Goal: Book appointment/travel/reservation

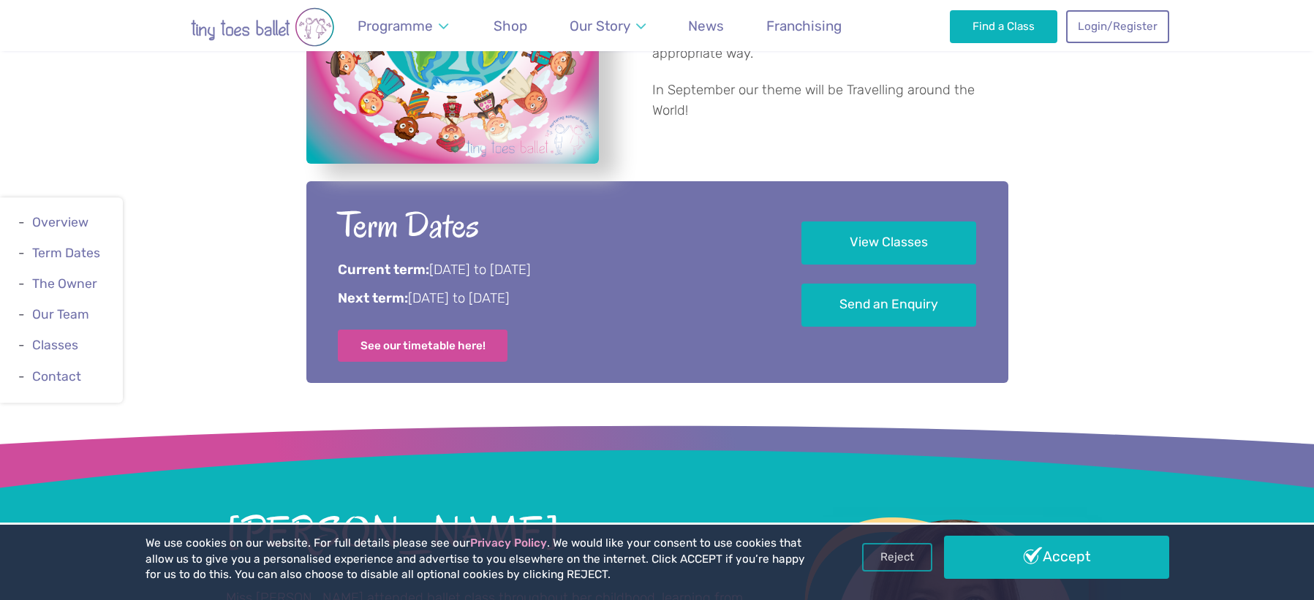
scroll to position [690, 0]
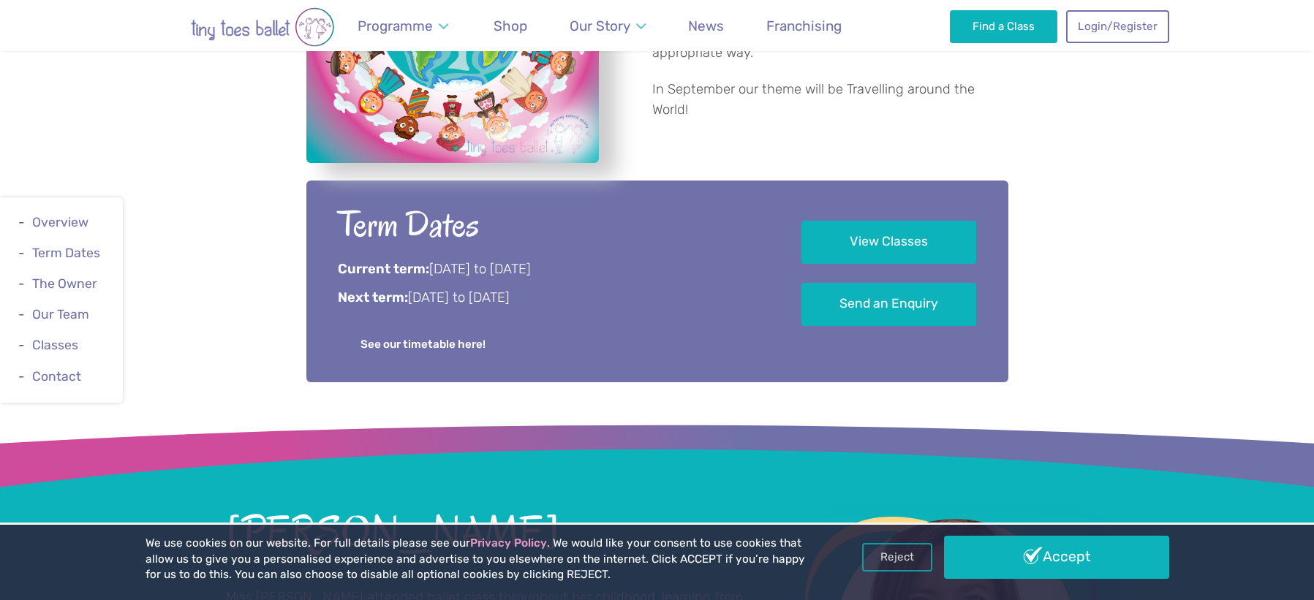
click at [354, 344] on link "See our timetable here!" at bounding box center [423, 344] width 170 height 32
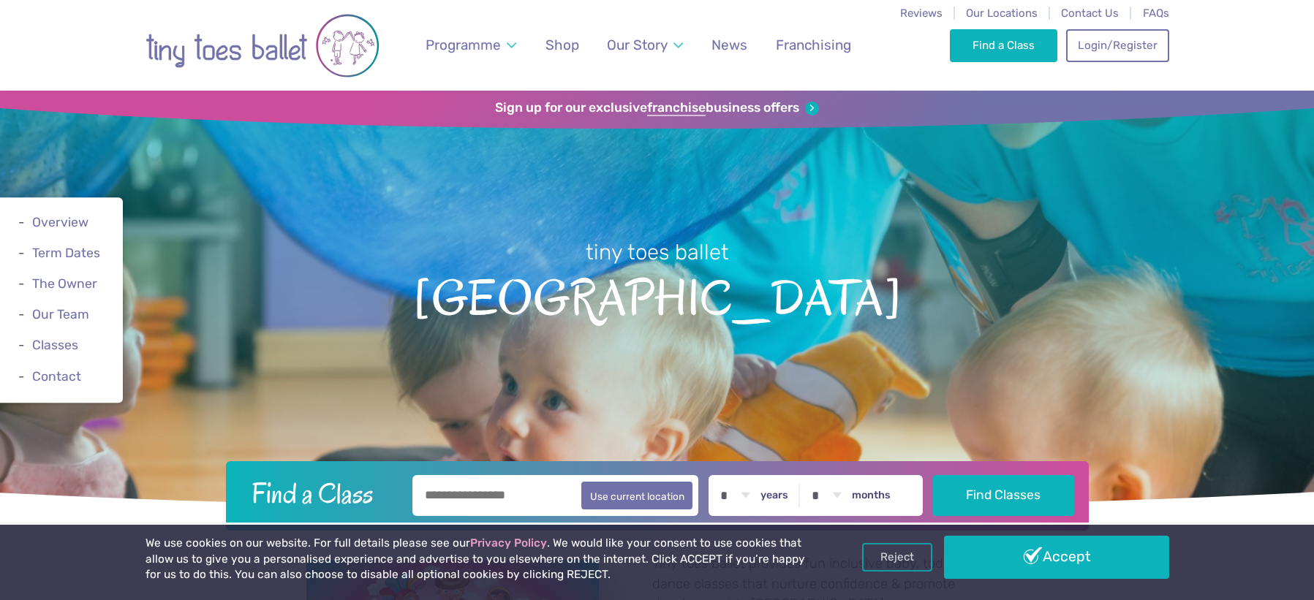
scroll to position [1, 0]
click at [562, 42] on span "Shop" at bounding box center [563, 45] width 34 height 17
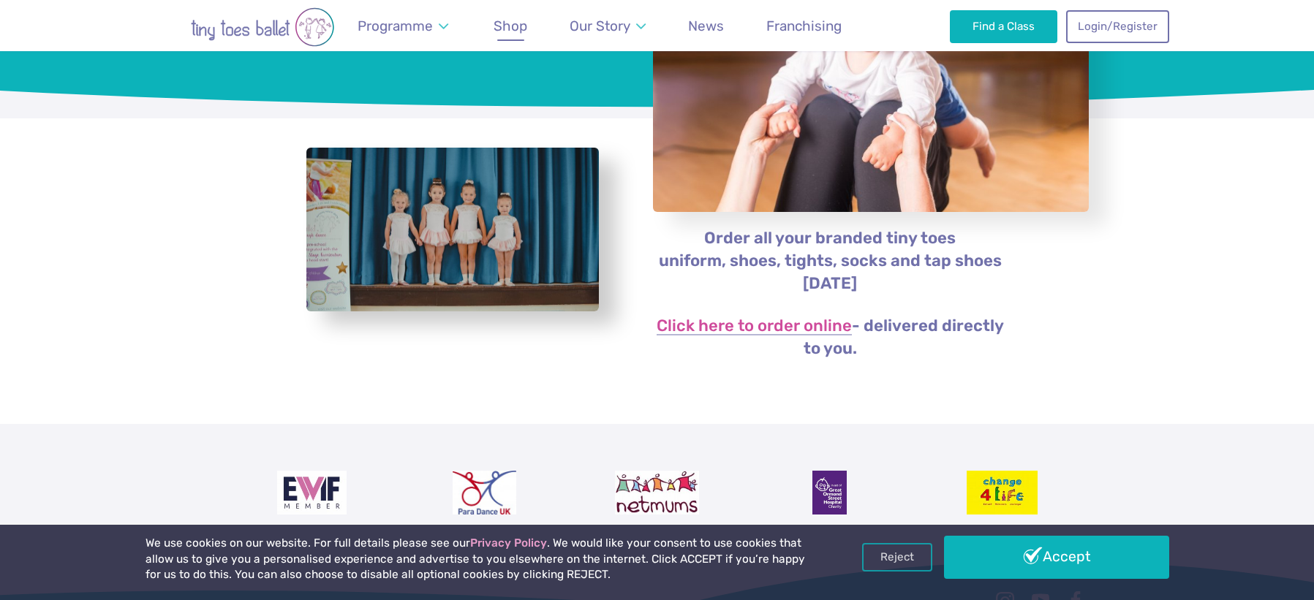
scroll to position [212, 0]
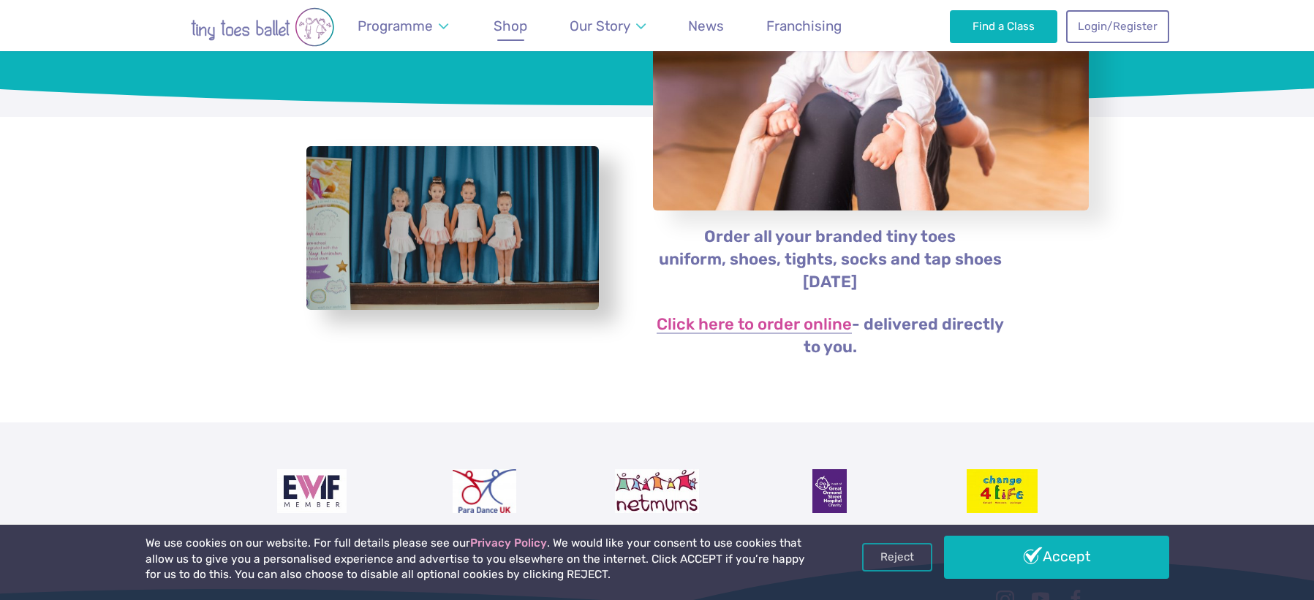
click at [404, 222] on img "View full-size image" at bounding box center [452, 228] width 293 height 165
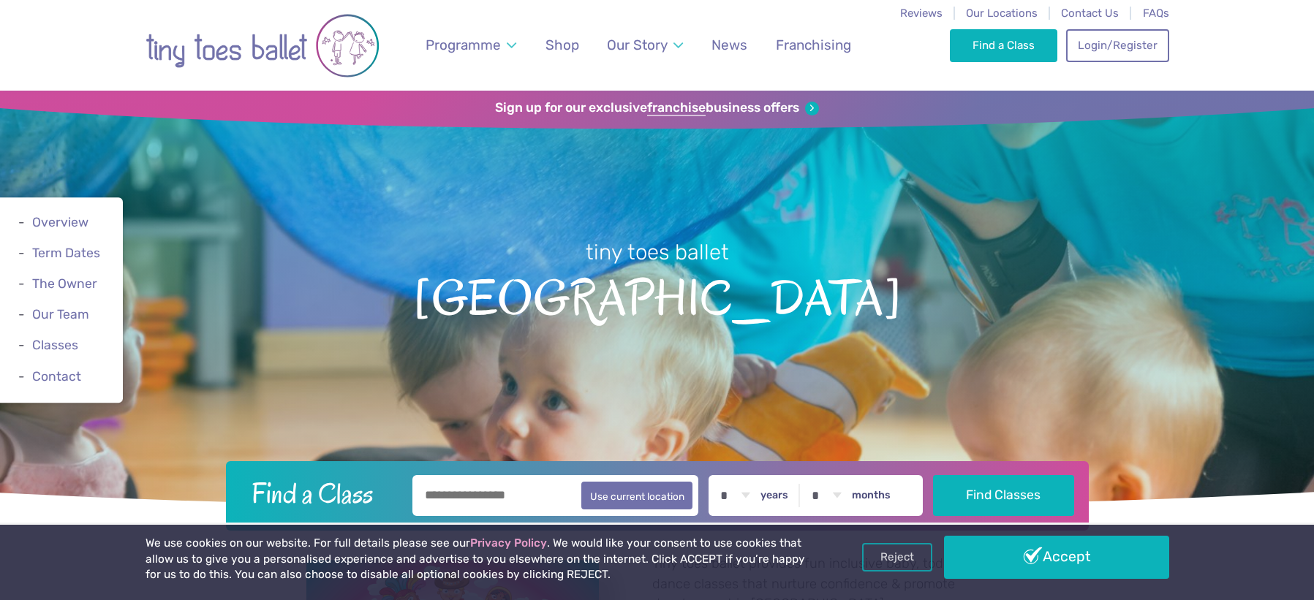
scroll to position [1, 0]
click at [562, 42] on span "Shop" at bounding box center [563, 45] width 34 height 17
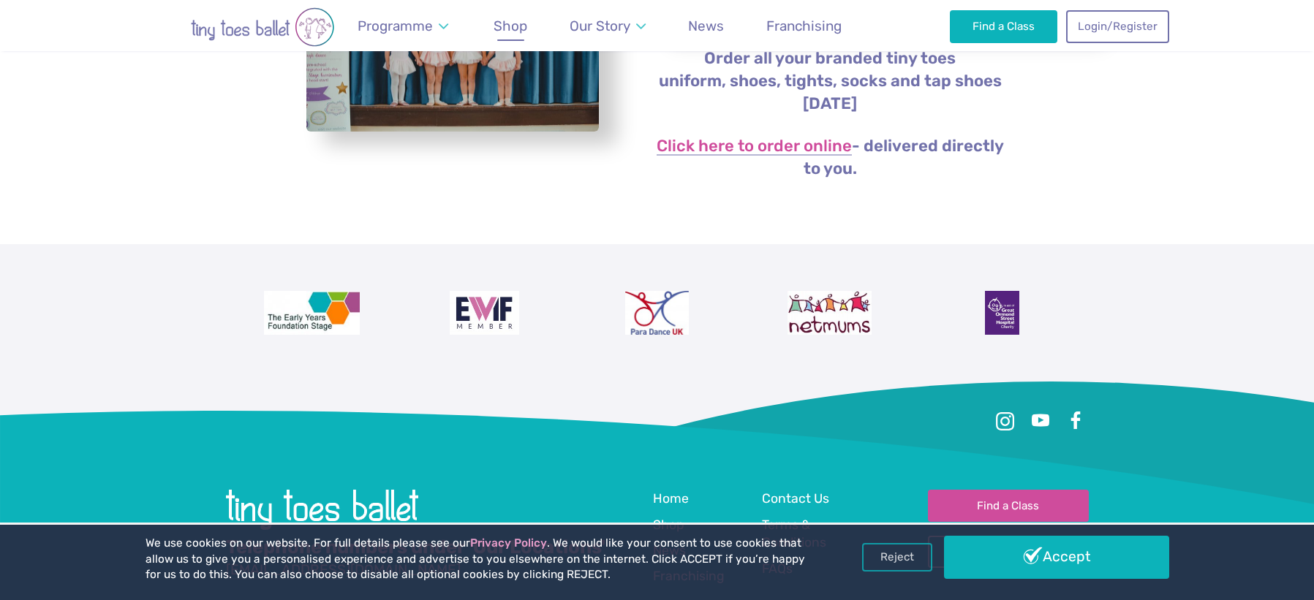
scroll to position [391, 0]
click at [687, 143] on link "Click here to order online" at bounding box center [754, 146] width 195 height 18
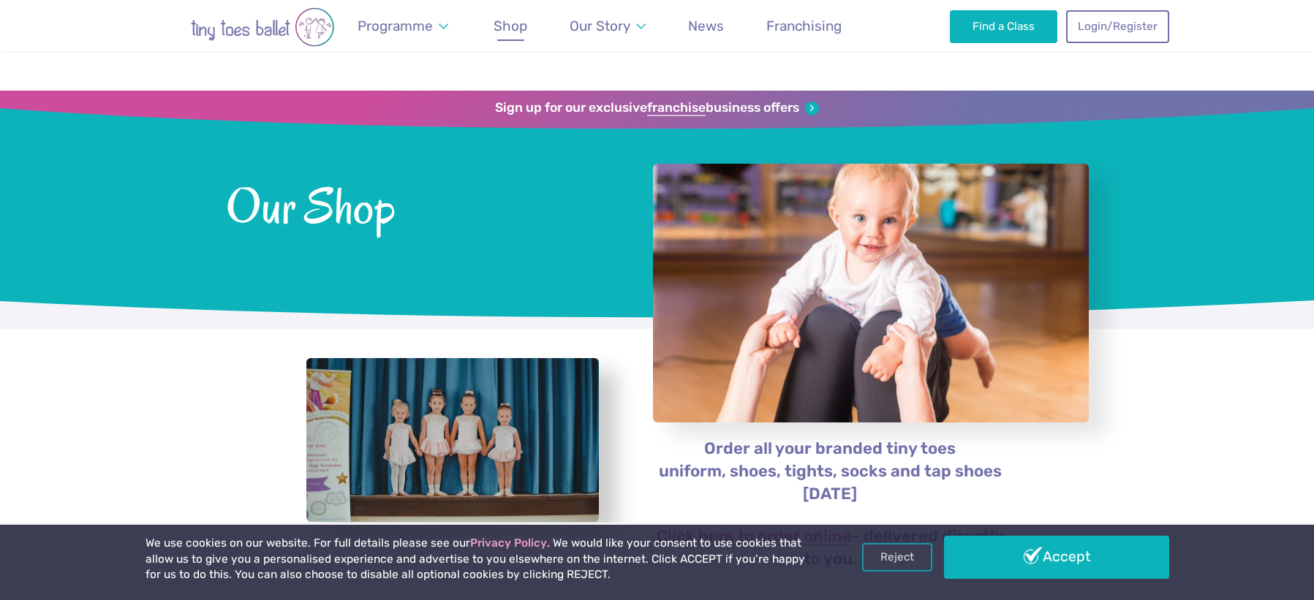
scroll to position [391, 0]
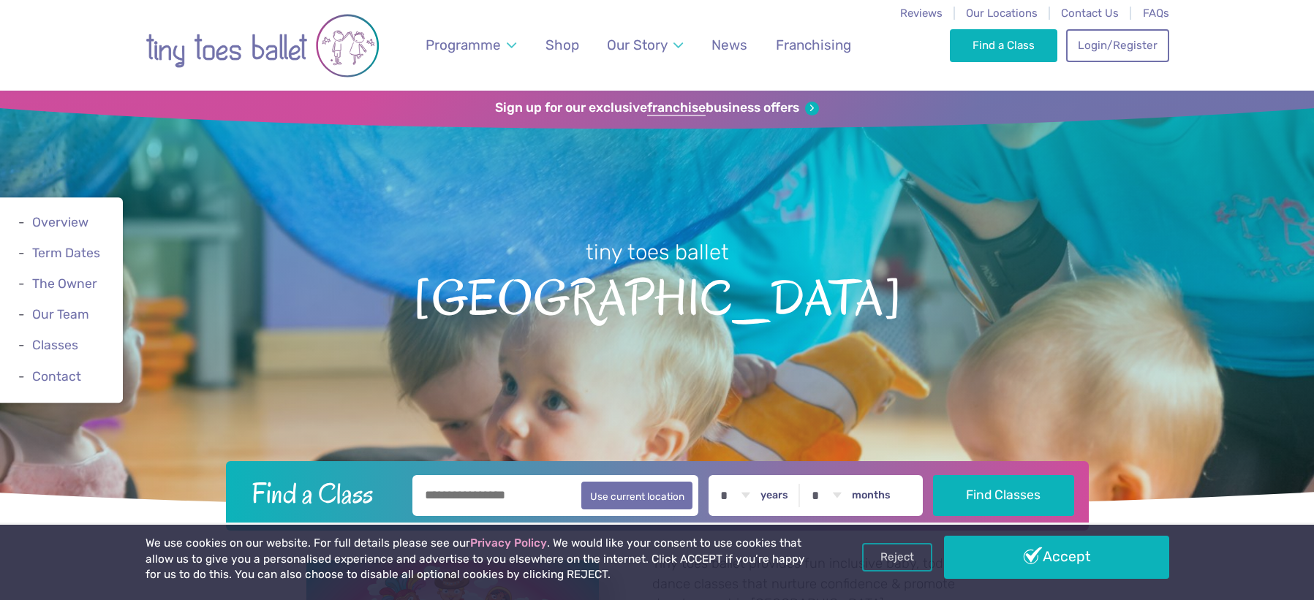
scroll to position [1, 0]
click at [45, 344] on link "Classes" at bounding box center [55, 346] width 46 height 15
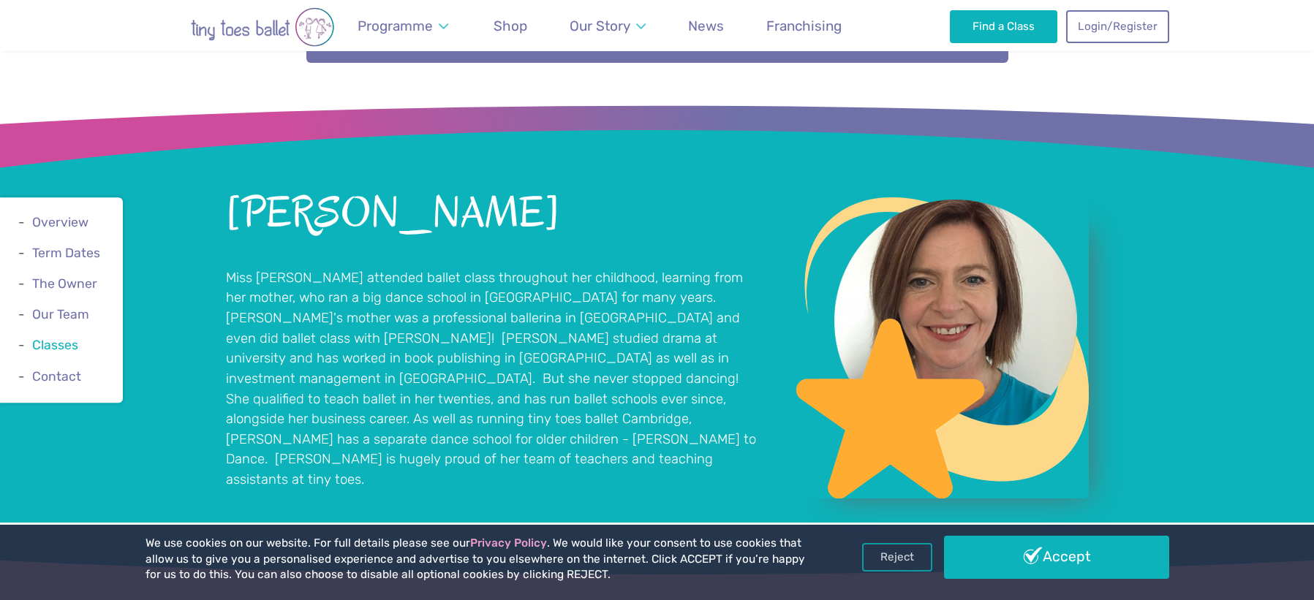
scroll to position [2364, 0]
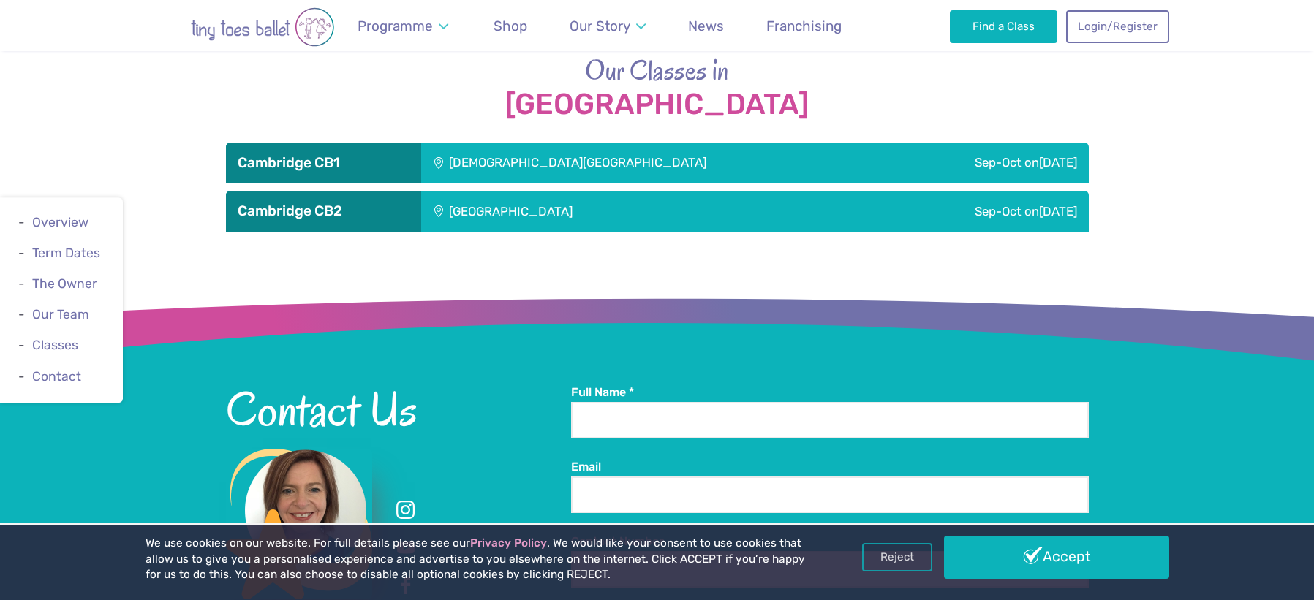
click at [464, 216] on div "[GEOGRAPHIC_DATA]" at bounding box center [609, 211] width 377 height 41
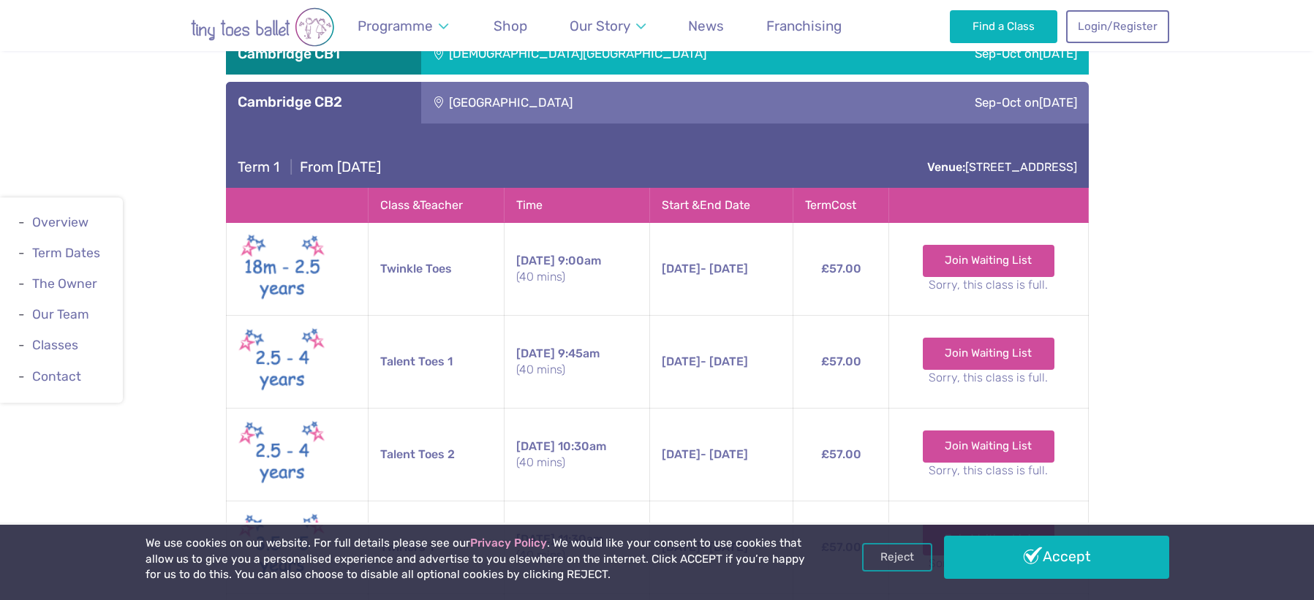
scroll to position [2472, 0]
click at [300, 272] on img at bounding box center [282, 270] width 88 height 75
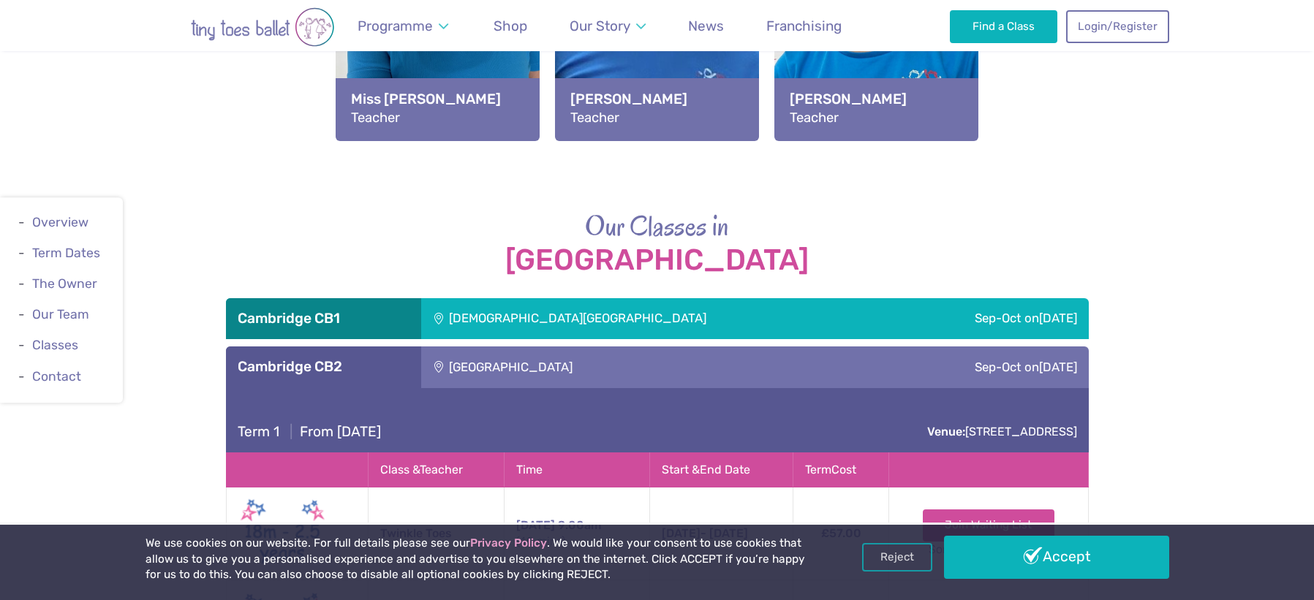
scroll to position [2209, 0]
click at [58, 223] on link "Overview" at bounding box center [60, 222] width 56 height 15
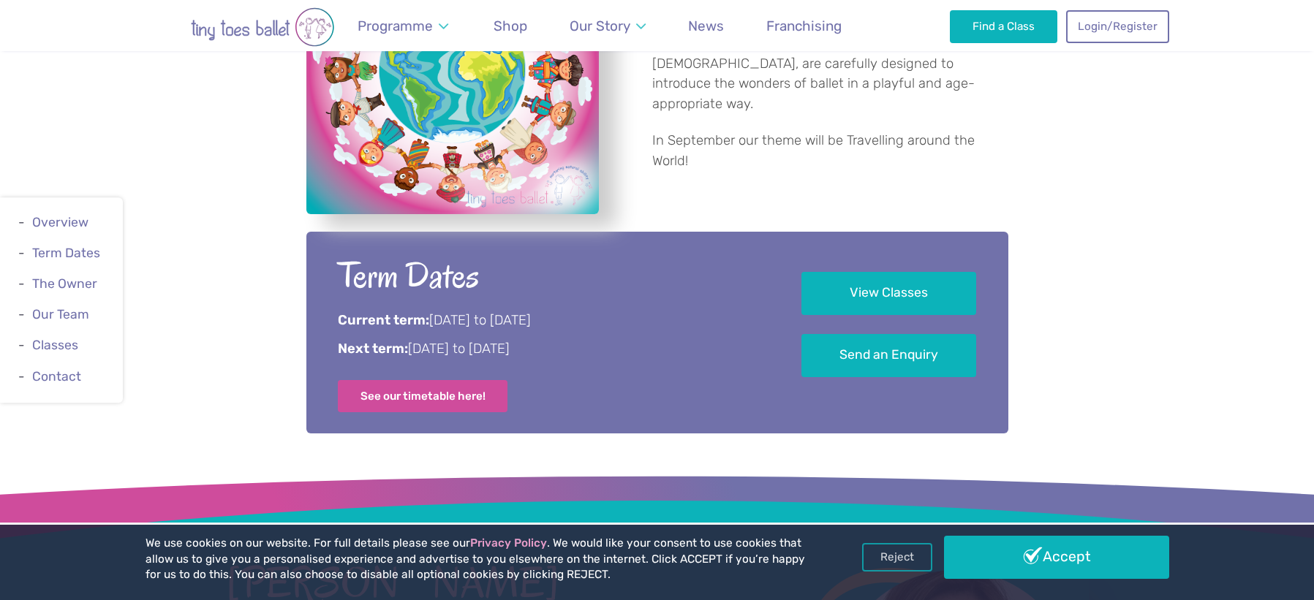
scroll to position [639, 0]
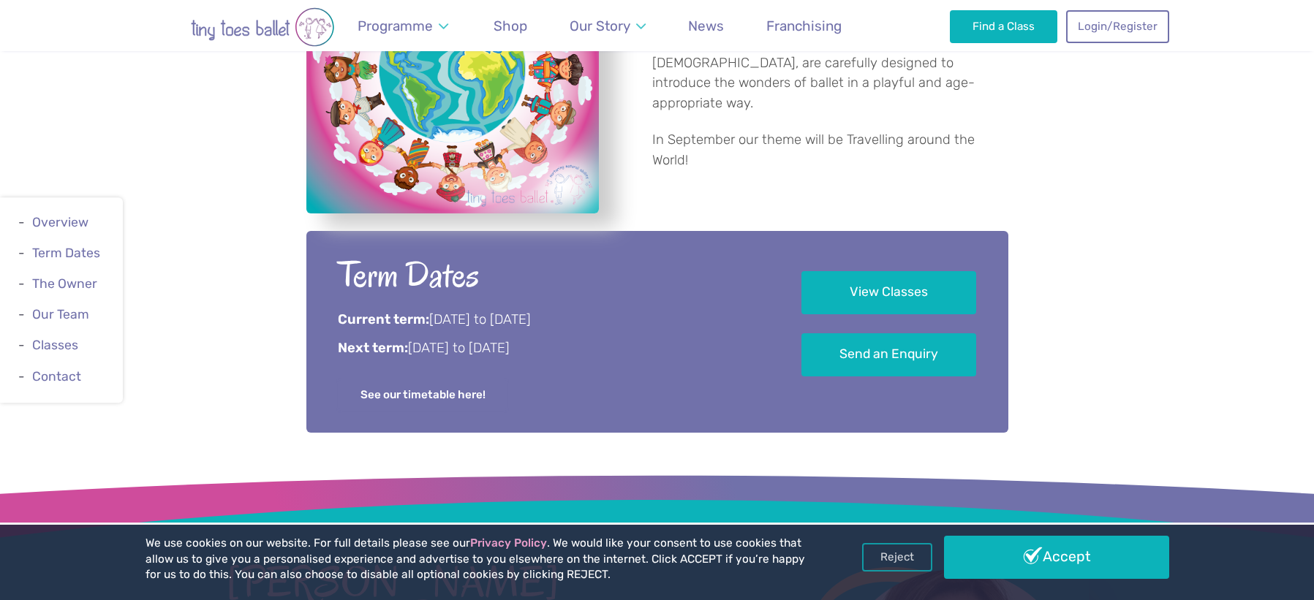
click at [370, 387] on link "See our timetable here!" at bounding box center [423, 395] width 170 height 32
